Goal: Information Seeking & Learning: Learn about a topic

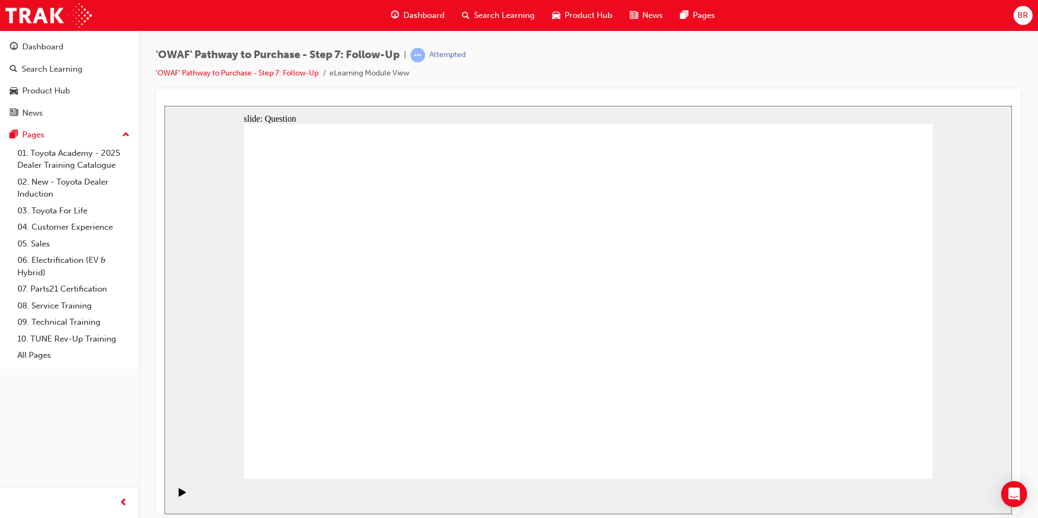
drag, startPoint x: 575, startPoint y: 329, endPoint x: 721, endPoint y: 339, distance: 146.3
radio input "true"
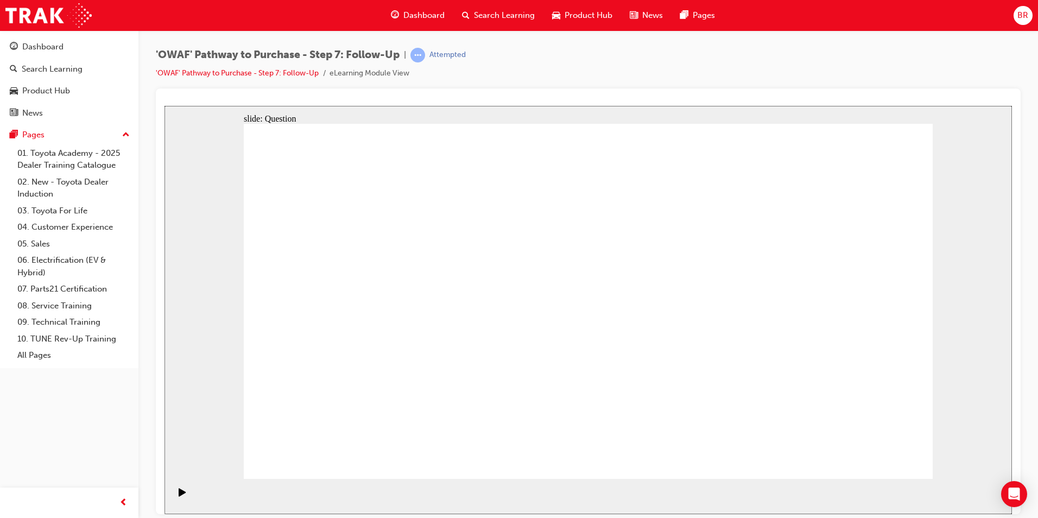
radio input "true"
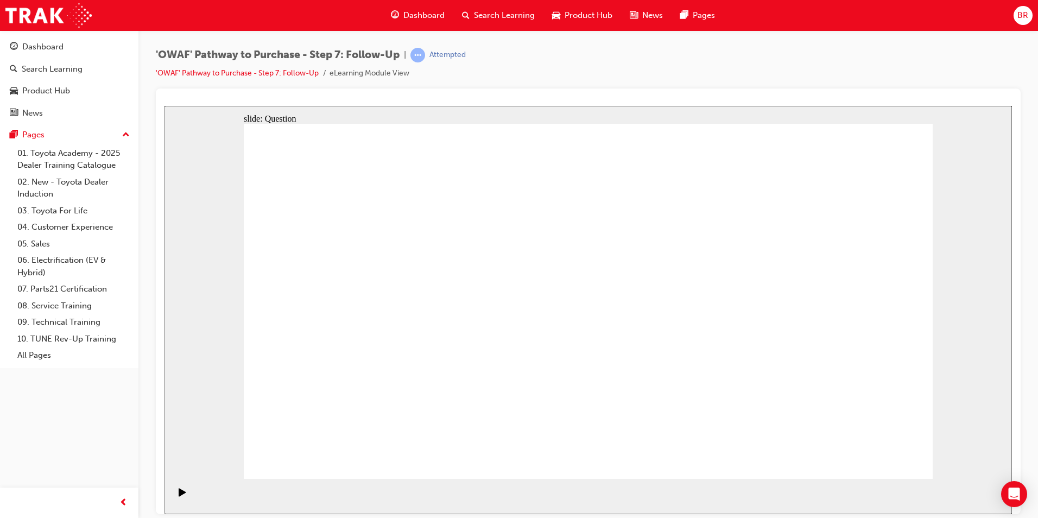
drag, startPoint x: 507, startPoint y: 389, endPoint x: 611, endPoint y: 262, distance: 163.5
drag, startPoint x: 600, startPoint y: 429, endPoint x: 441, endPoint y: 283, distance: 215.5
drag, startPoint x: 691, startPoint y: 403, endPoint x: 460, endPoint y: 345, distance: 238.4
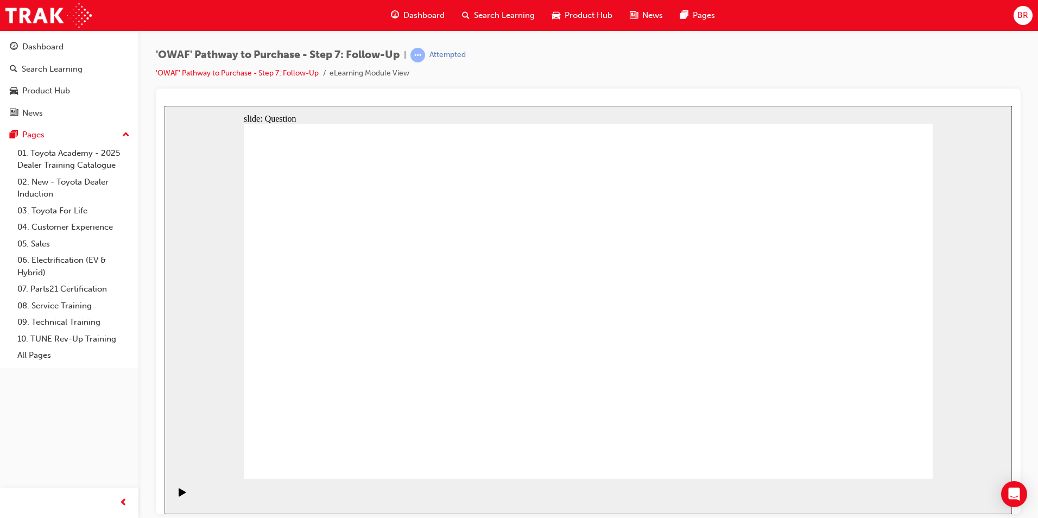
radio input "true"
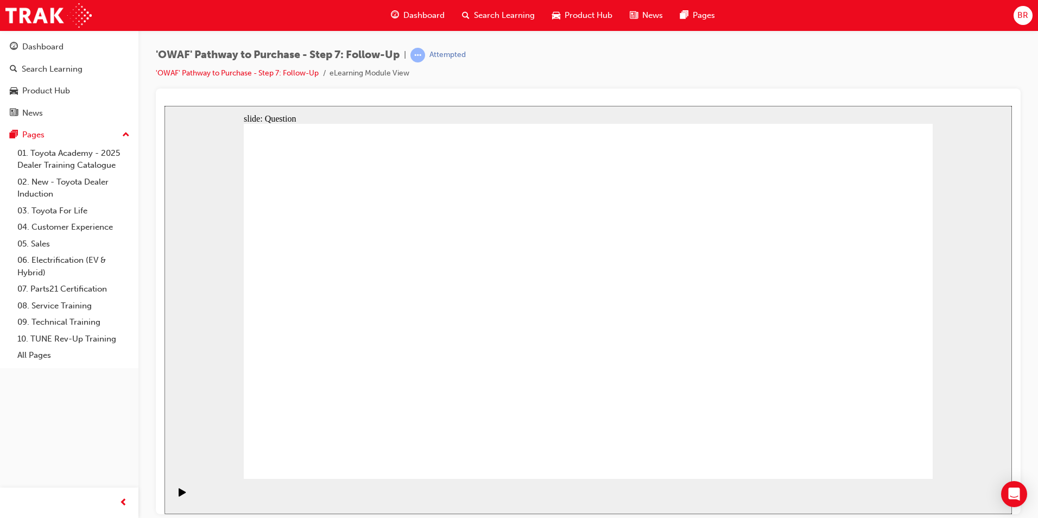
radio input "true"
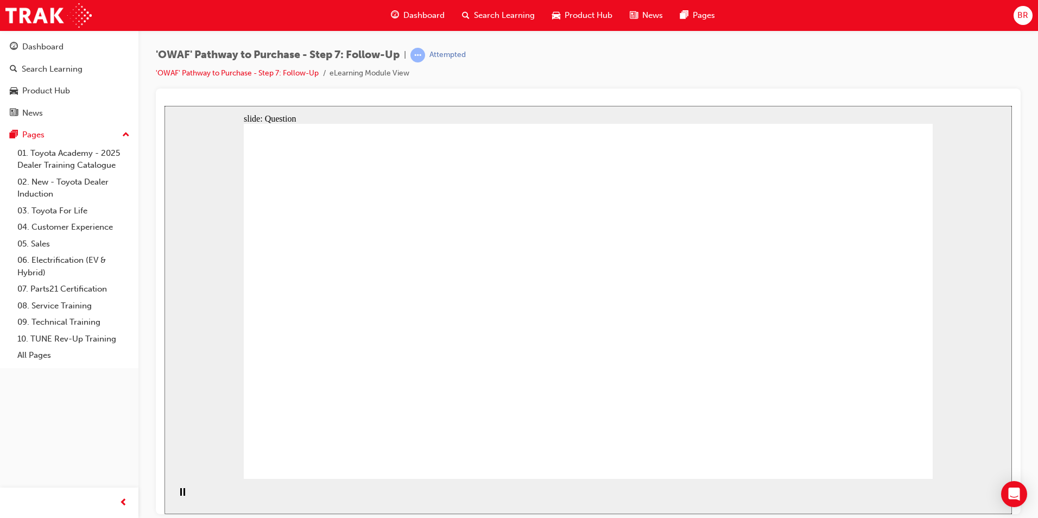
radio input "false"
radio input "true"
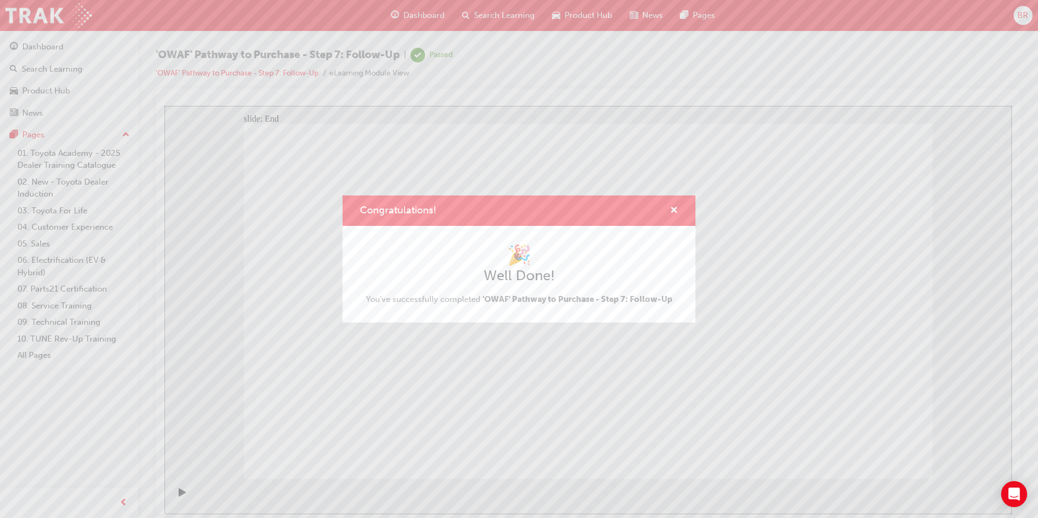
click at [682, 211] on div "Congratulations!" at bounding box center [518, 210] width 353 height 31
click at [674, 210] on span "cross-icon" at bounding box center [674, 211] width 8 height 10
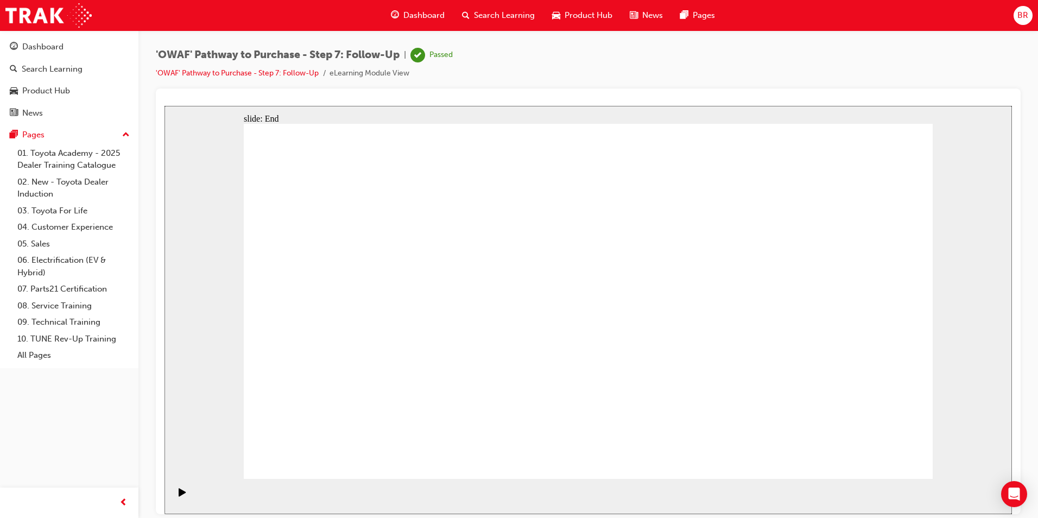
click at [510, 15] on span "Search Learning" at bounding box center [504, 15] width 61 height 12
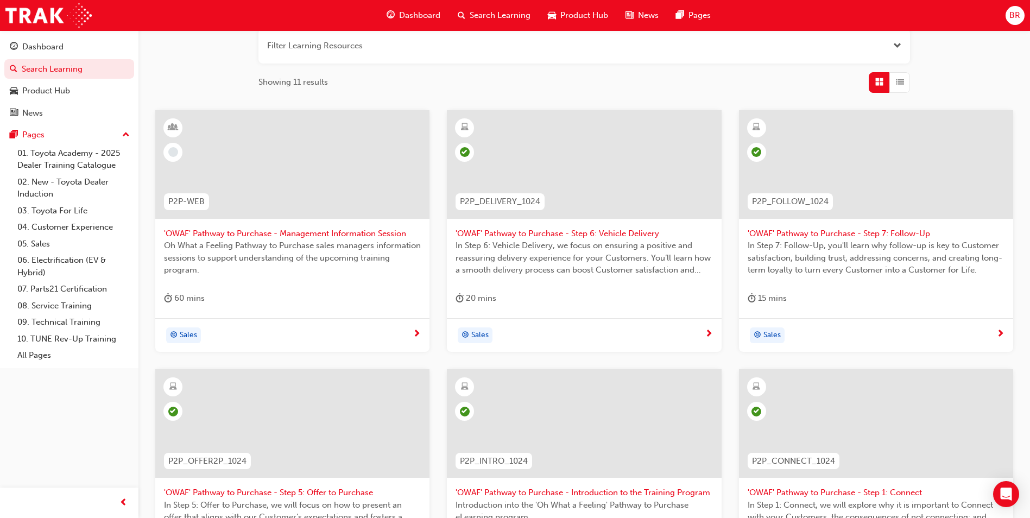
scroll to position [367, 0]
